Goal: Transaction & Acquisition: Purchase product/service

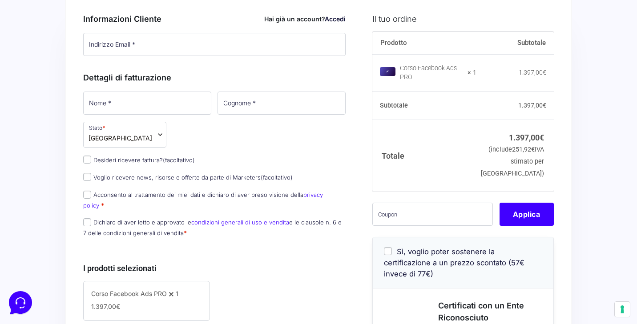
scroll to position [65, 0]
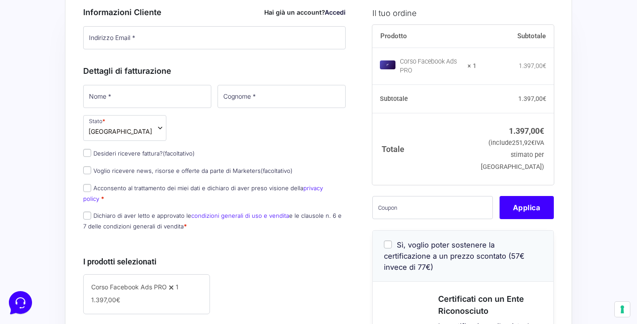
click at [386, 249] on input "Sì, voglio poter sostenere la certificazione a un prezzo scontato (57€ invece d…" at bounding box center [388, 245] width 8 height 8
checkbox input "true"
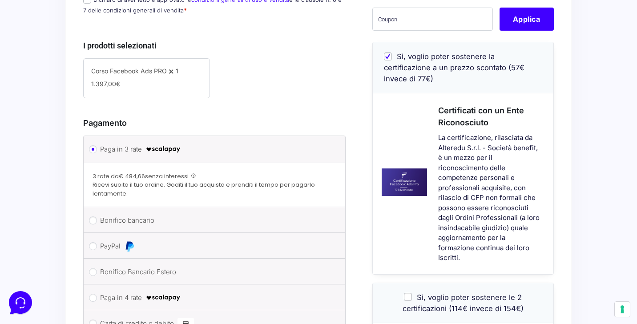
scroll to position [279, 0]
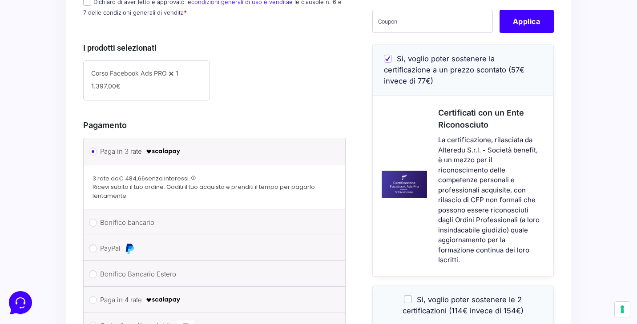
click at [412, 297] on input "Sì, voglio poter sostenere le 2 certificazioni (114€ invece di 154€)" at bounding box center [408, 299] width 8 height 8
checkbox input "true"
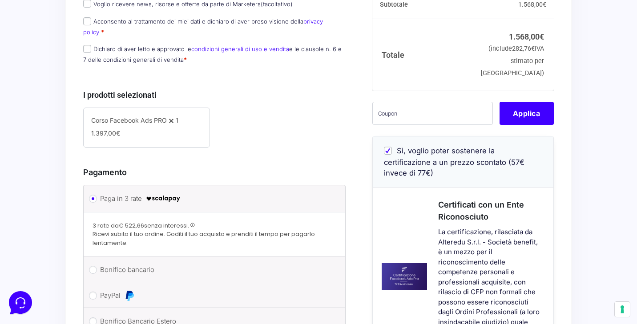
scroll to position [224, 0]
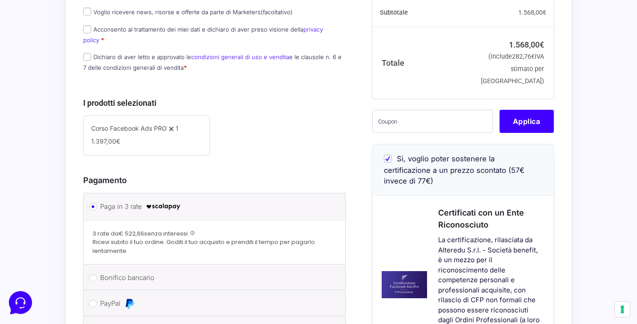
click at [391, 163] on input "Sì, voglio poter sostenere la certificazione a un prezzo scontato (57€ invece d…" at bounding box center [388, 159] width 8 height 8
checkbox input "false"
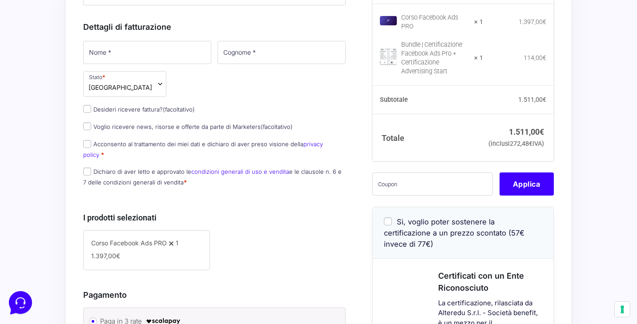
scroll to position [93, 0]
